Goal: Find specific page/section: Find specific page/section

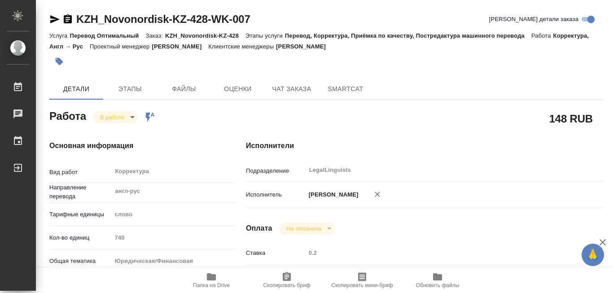
type textarea "x"
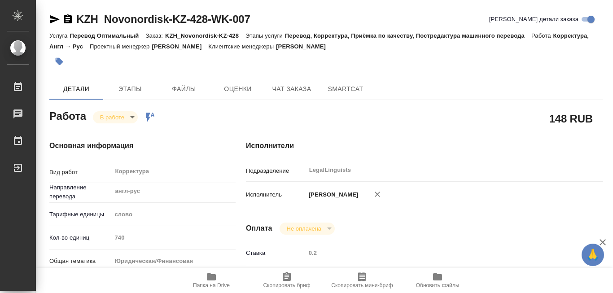
type textarea "x"
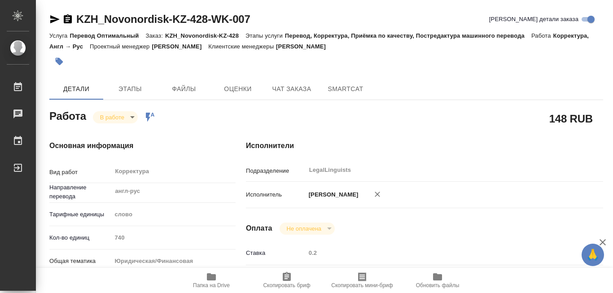
type textarea "x"
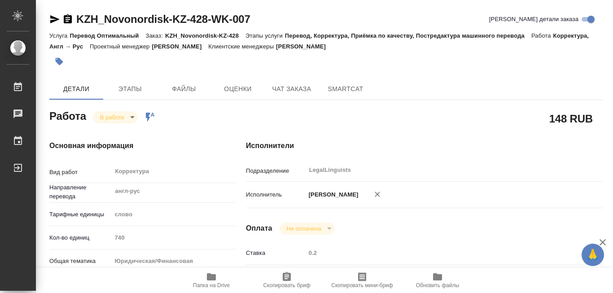
type textarea "x"
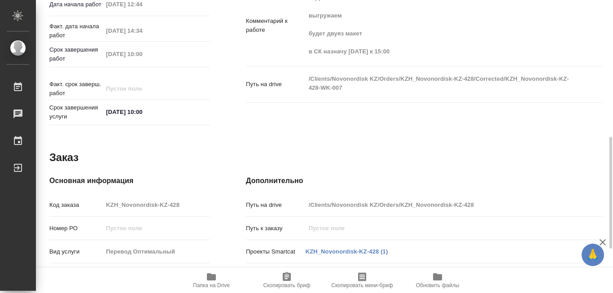
scroll to position [404, 0]
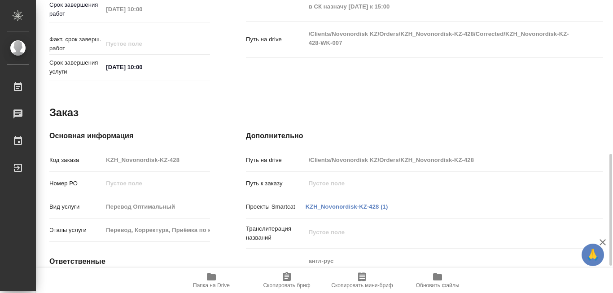
drag, startPoint x: 400, startPoint y: 154, endPoint x: 476, endPoint y: 151, distance: 75.5
click at [476, 153] on input "/Clients/Novonordisk KZ/Orders/KZH_Novonordisk-KZ-428" at bounding box center [440, 159] width 268 height 13
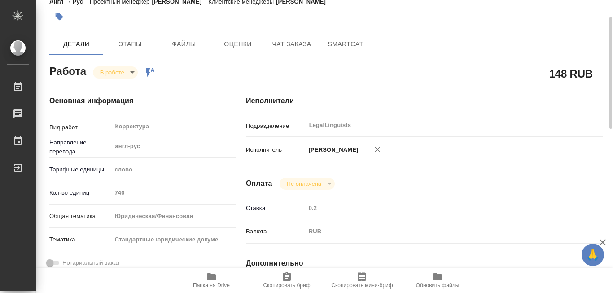
scroll to position [0, 0]
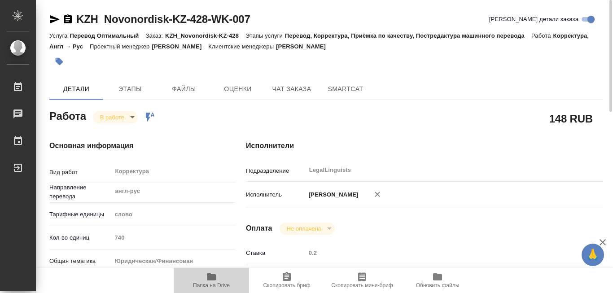
click at [211, 279] on icon "button" at bounding box center [211, 276] width 9 height 7
